Goal: Task Accomplishment & Management: Use online tool/utility

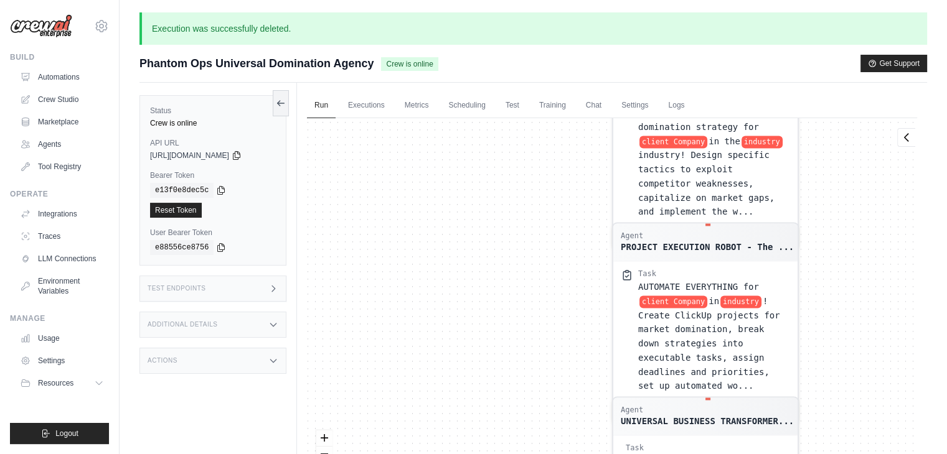
drag, startPoint x: 481, startPoint y: 158, endPoint x: 440, endPoint y: 483, distance: 327.7
click at [440, 454] on html "[EMAIL_ADDRESS][DOMAIN_NAME] Settings Build Automations Crew Studio" at bounding box center [473, 275] width 947 height 550
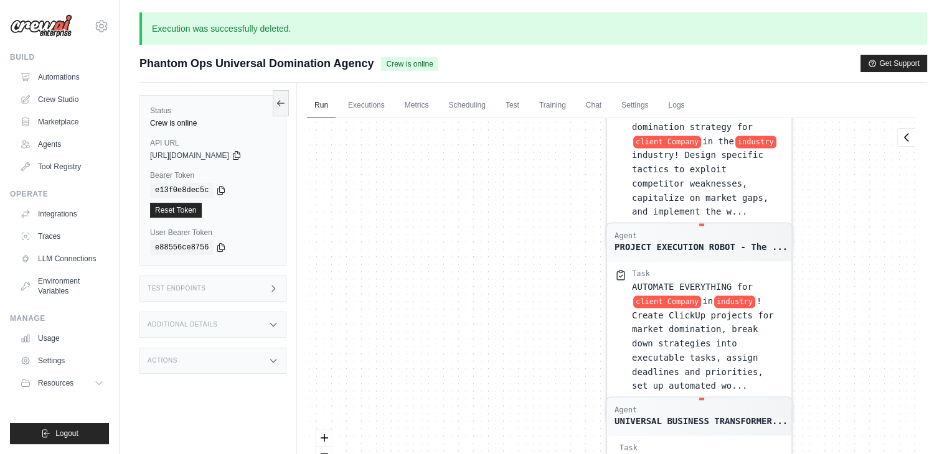
drag, startPoint x: 518, startPoint y: 253, endPoint x: 511, endPoint y: 384, distance: 131.6
click at [511, 384] on div "Agent Competitive Intelligence Speci... Task IMMEDIATELY research client Compan…" at bounding box center [612, 311] width 610 height 387
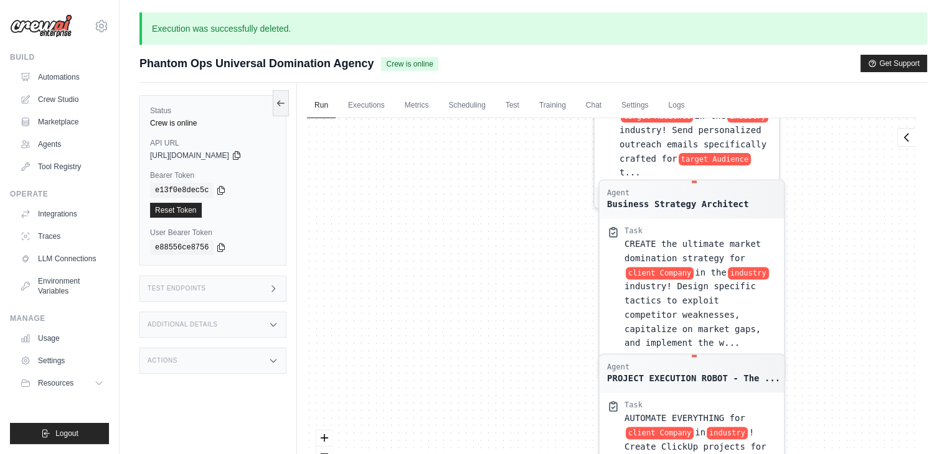
drag, startPoint x: 529, startPoint y: 312, endPoint x: 523, endPoint y: 416, distance: 104.1
click at [523, 416] on div "Agent Competitive Intelligence Speci... Task IMMEDIATELY research client Compan…" at bounding box center [612, 311] width 610 height 387
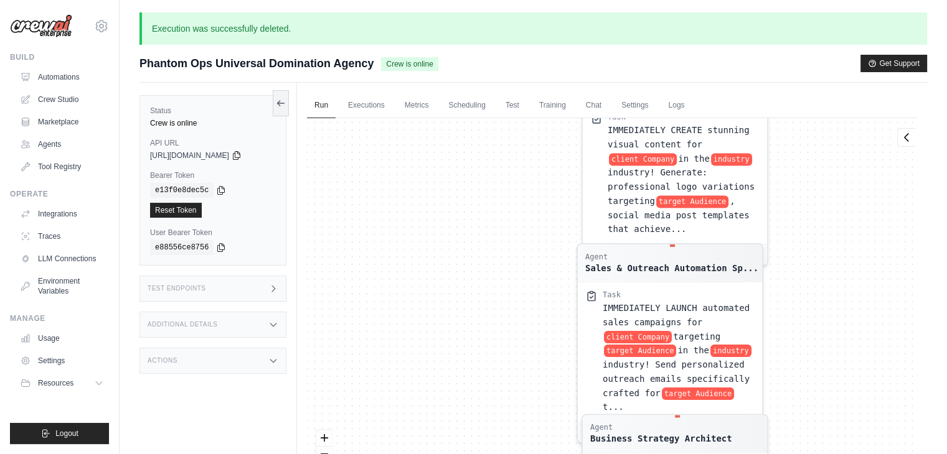
click at [520, 440] on div "Agent Competitive Intelligence Speci... Task IMMEDIATELY research client Compan…" at bounding box center [612, 311] width 610 height 387
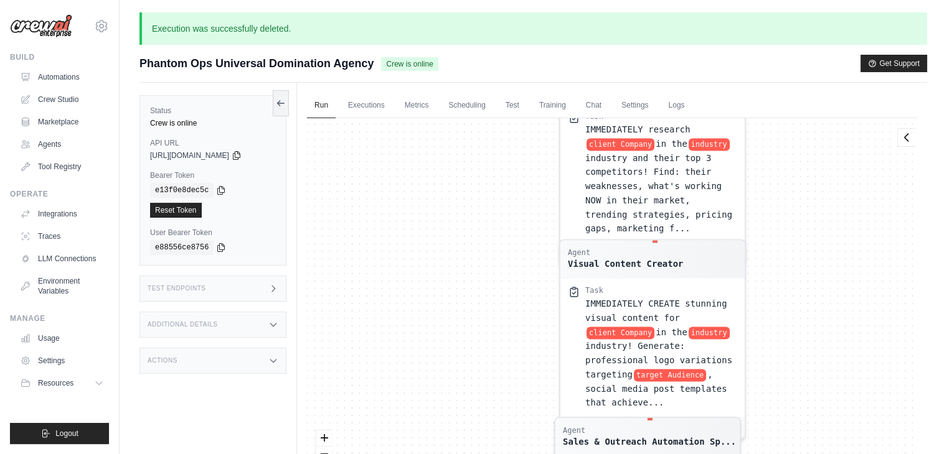
drag, startPoint x: 525, startPoint y: 187, endPoint x: 513, endPoint y: 344, distance: 158.0
click at [513, 344] on div "Agent Competitive Intelligence Speci... Task IMMEDIATELY research client Compan…" at bounding box center [612, 311] width 610 height 387
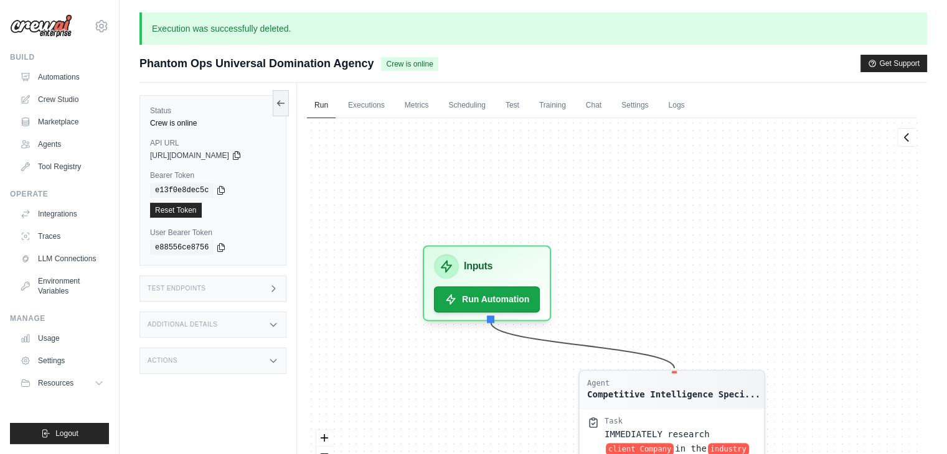
click at [558, 454] on html "[EMAIL_ADDRESS][DOMAIN_NAME] Settings Build Automations Crew Studio" at bounding box center [473, 275] width 947 height 550
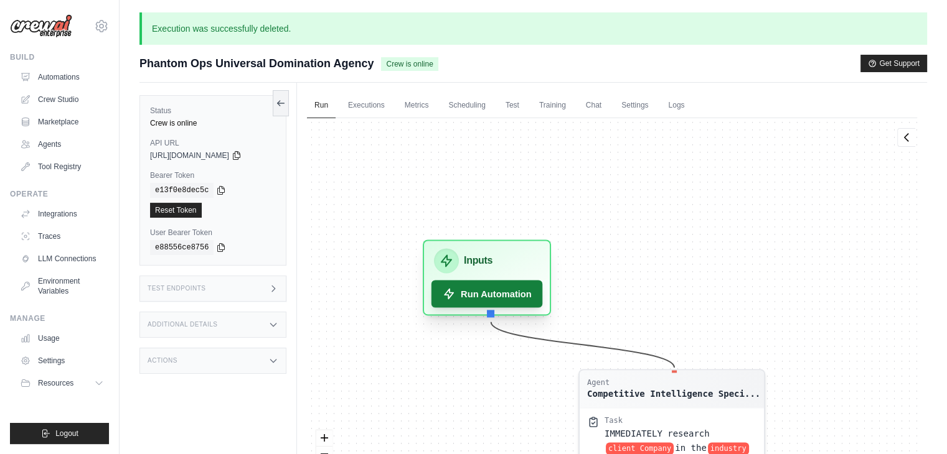
click at [486, 290] on button "Run Automation" at bounding box center [486, 293] width 111 height 27
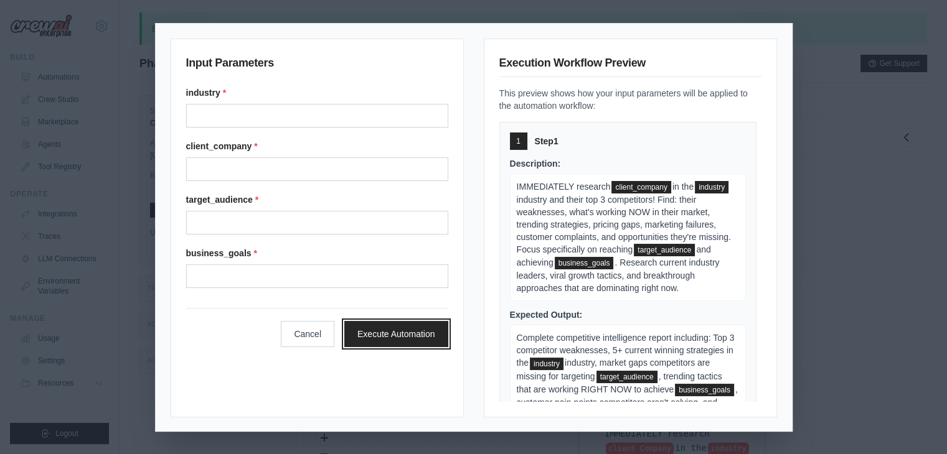
click at [395, 336] on button "Execute Automation" at bounding box center [396, 334] width 104 height 26
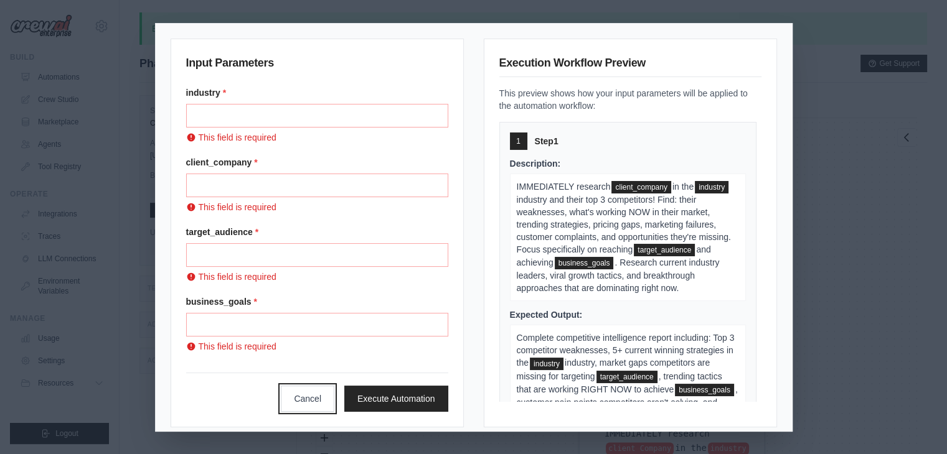
click at [298, 390] on button "Cancel" at bounding box center [308, 399] width 54 height 26
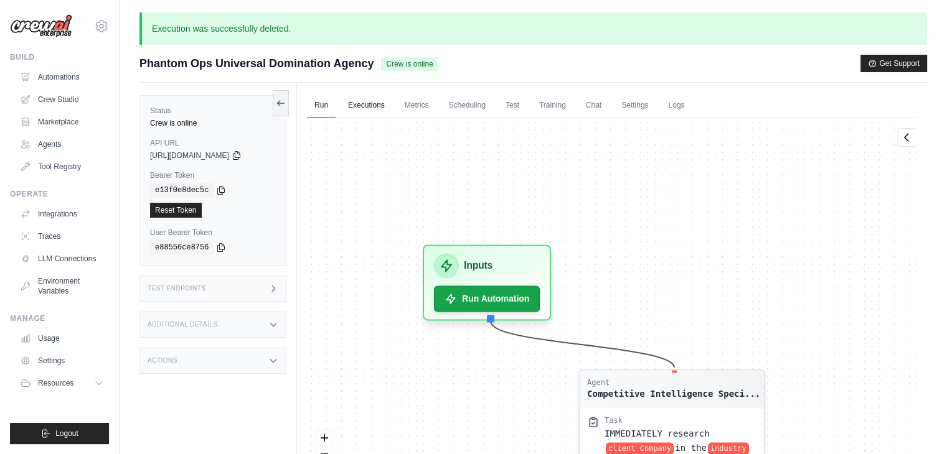
click at [378, 115] on link "Executions" at bounding box center [367, 106] width 52 height 26
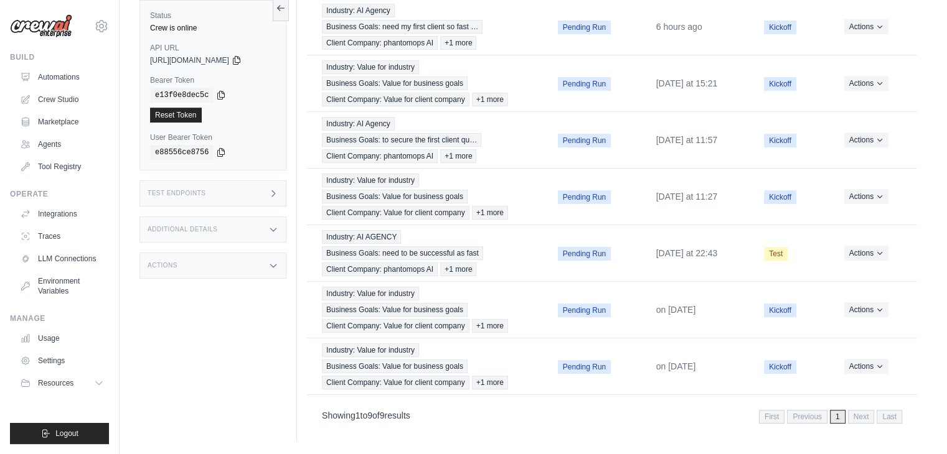
scroll to position [413, 0]
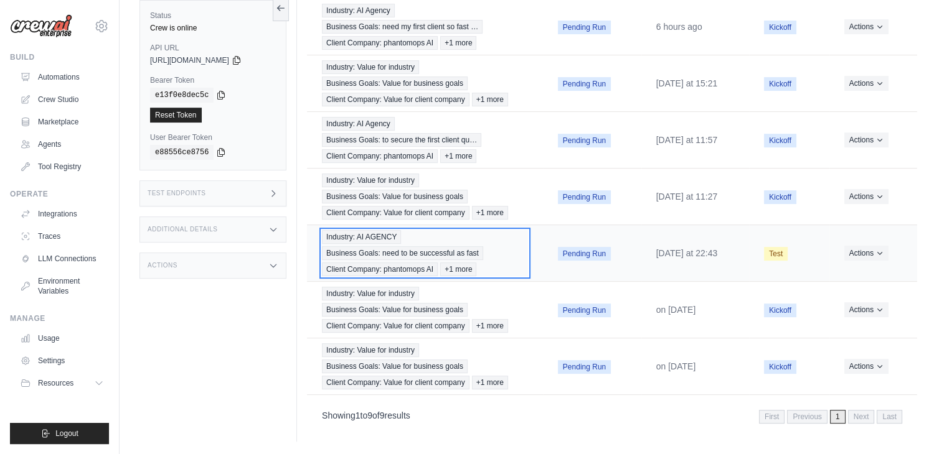
click at [420, 247] on span "Business Goals: need to be successful as fast" at bounding box center [402, 254] width 161 height 14
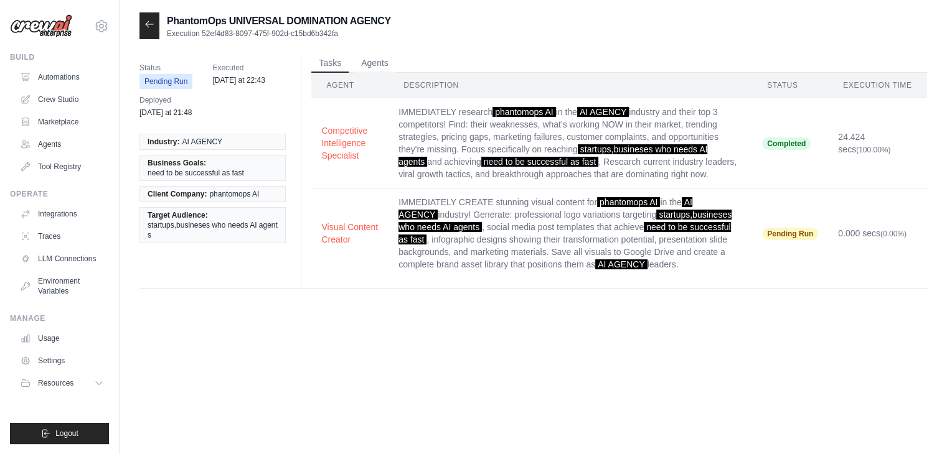
click at [481, 332] on div "PhantomOps UNIVERSAL DOMINATION AGENCY Execution 52ef4d83-8097-475f-902d-c15bd6…" at bounding box center [533, 239] width 788 height 454
click at [147, 27] on icon at bounding box center [149, 24] width 10 height 10
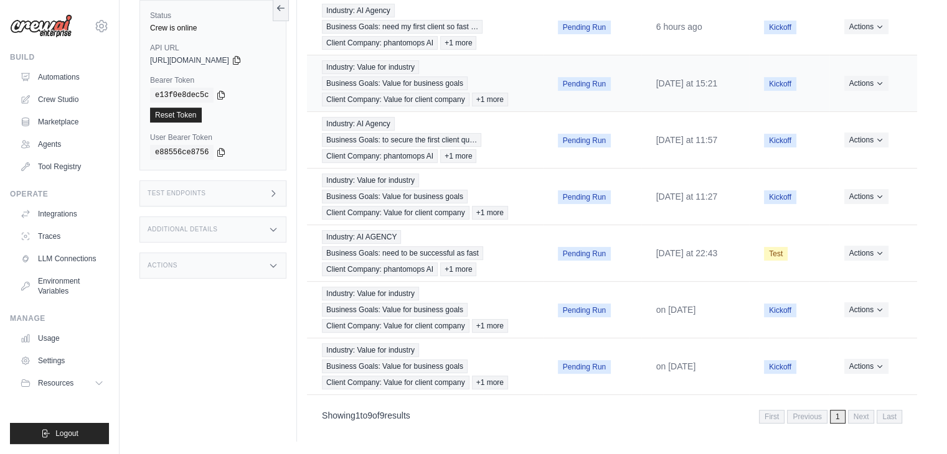
scroll to position [370, 0]
click at [247, 324] on div "Status Crew is online API URL copied https://phantomops-universal-domination-ag…" at bounding box center [218, 215] width 158 height 454
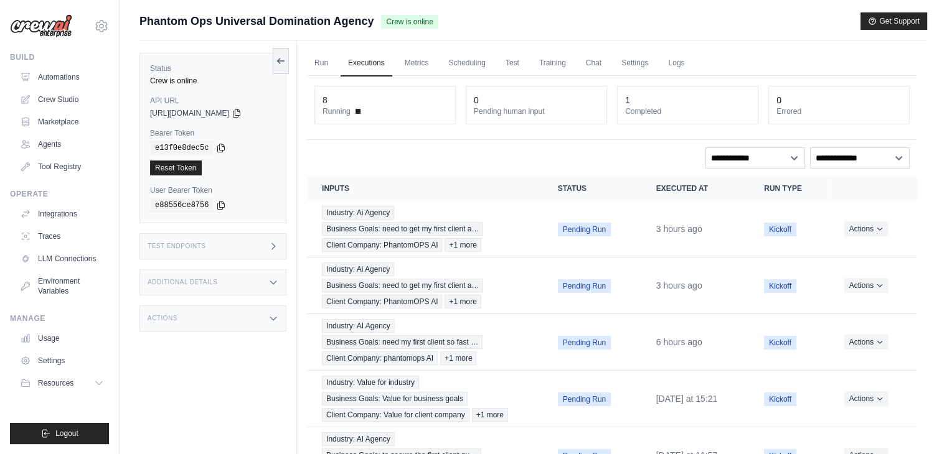
click at [269, 246] on icon at bounding box center [273, 247] width 10 height 10
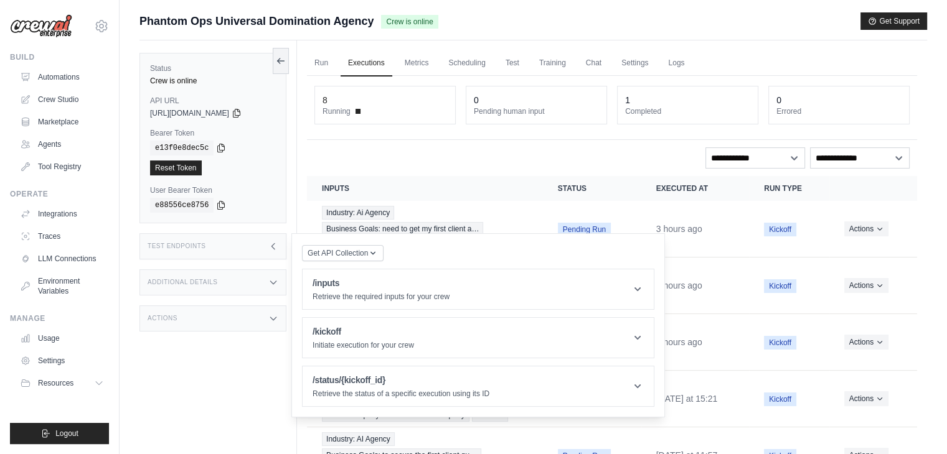
click at [269, 246] on icon at bounding box center [273, 247] width 10 height 10
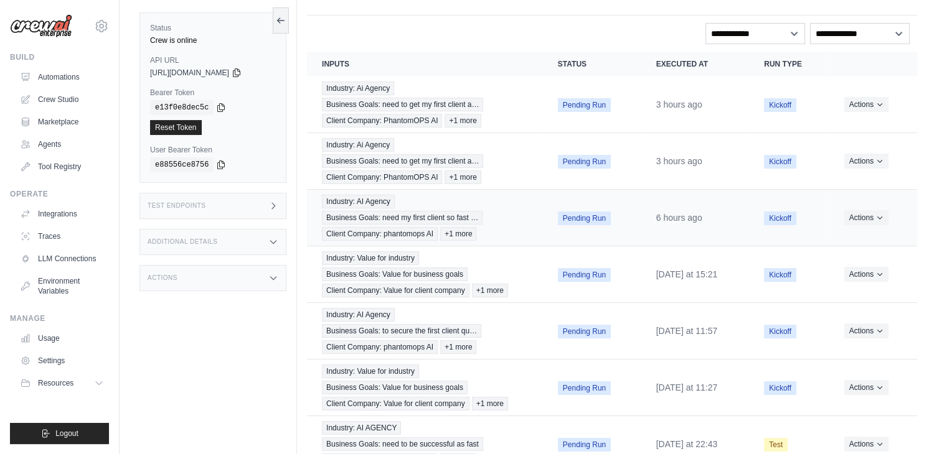
scroll to position [249, 0]
